Goal: Check status: Check status

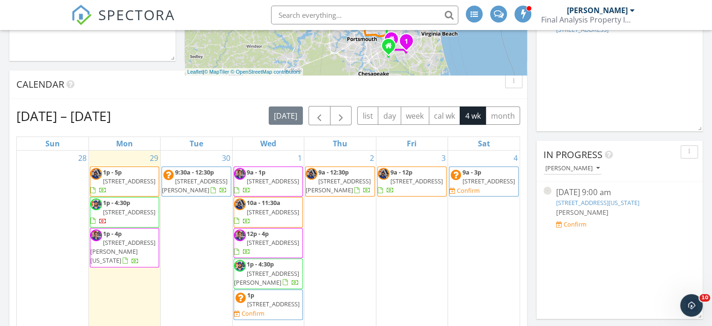
scroll to position [281, 0]
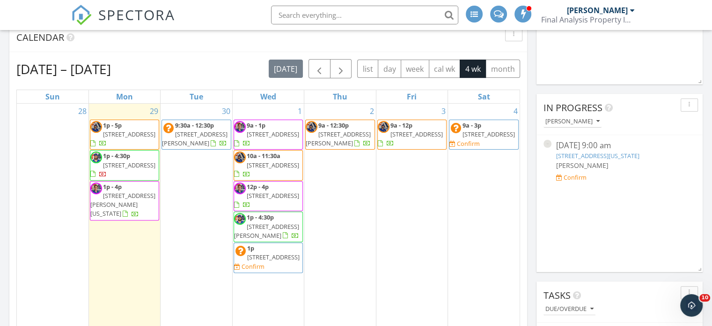
click at [191, 134] on span "3752 Larkin St, Norfolk 23513" at bounding box center [195, 138] width 66 height 17
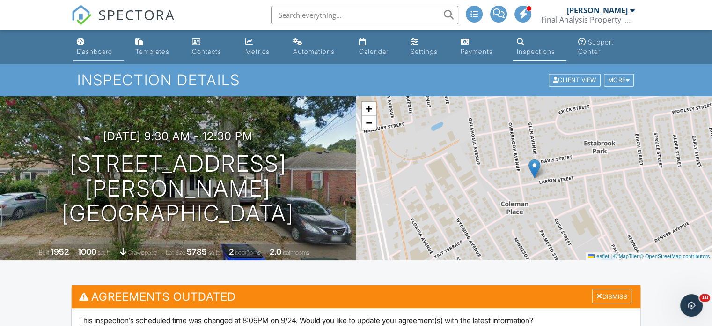
click at [89, 49] on div "Dashboard" at bounding box center [95, 51] width 36 height 8
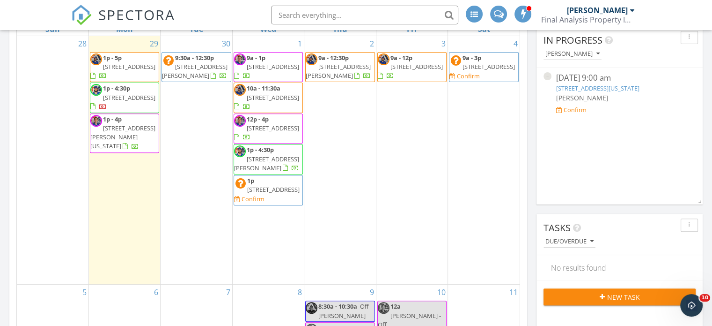
scroll to position [328, 0]
